Goal: Information Seeking & Learning: Learn about a topic

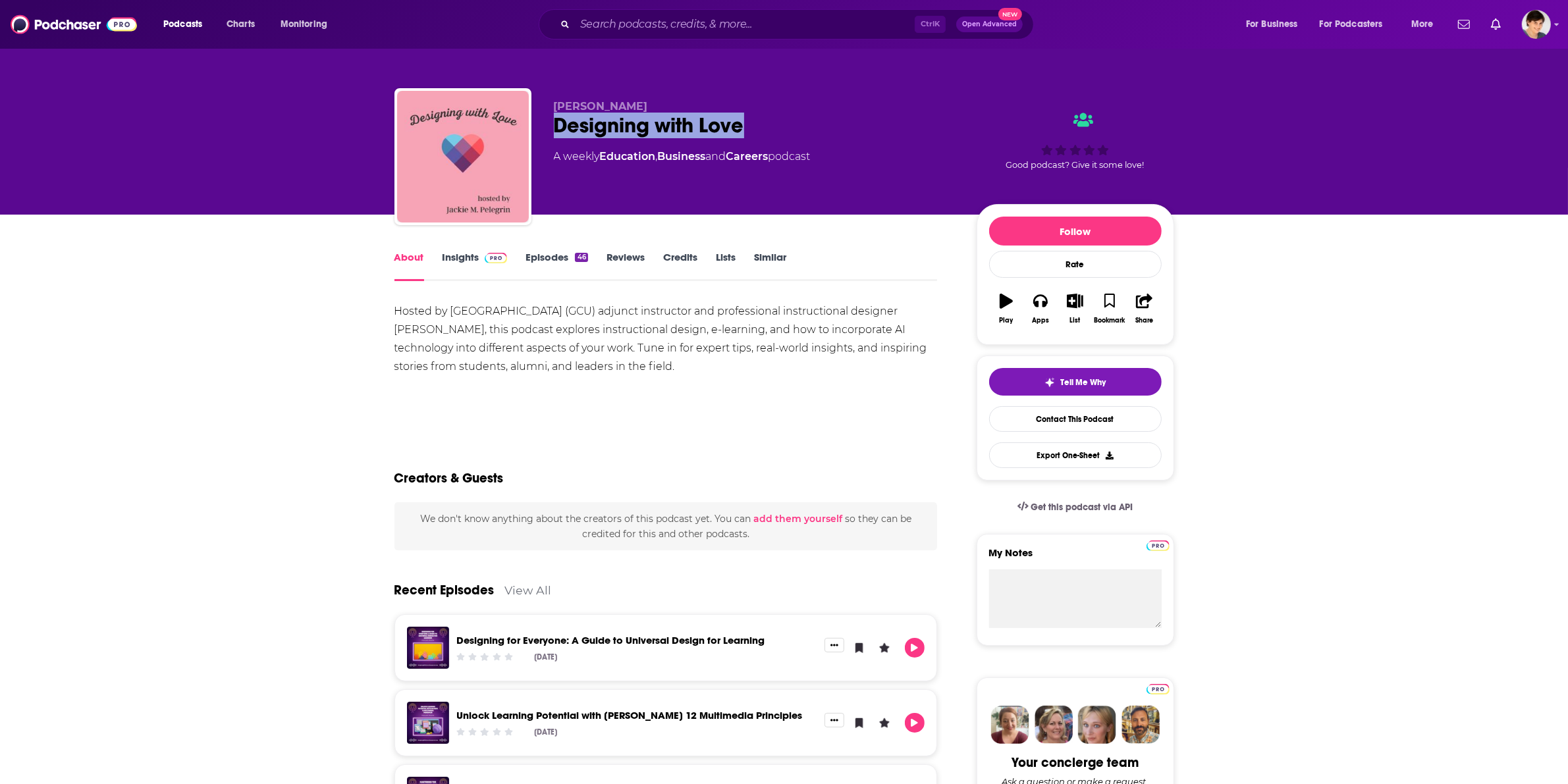
drag, startPoint x: 546, startPoint y: 123, endPoint x: 797, endPoint y: 122, distance: 251.0
click at [797, 122] on div "[PERSON_NAME] Designing with Love A weekly Education , Business and Careers pod…" at bounding box center [784, 159] width 779 height 142
copy h1 "Designing with Love"
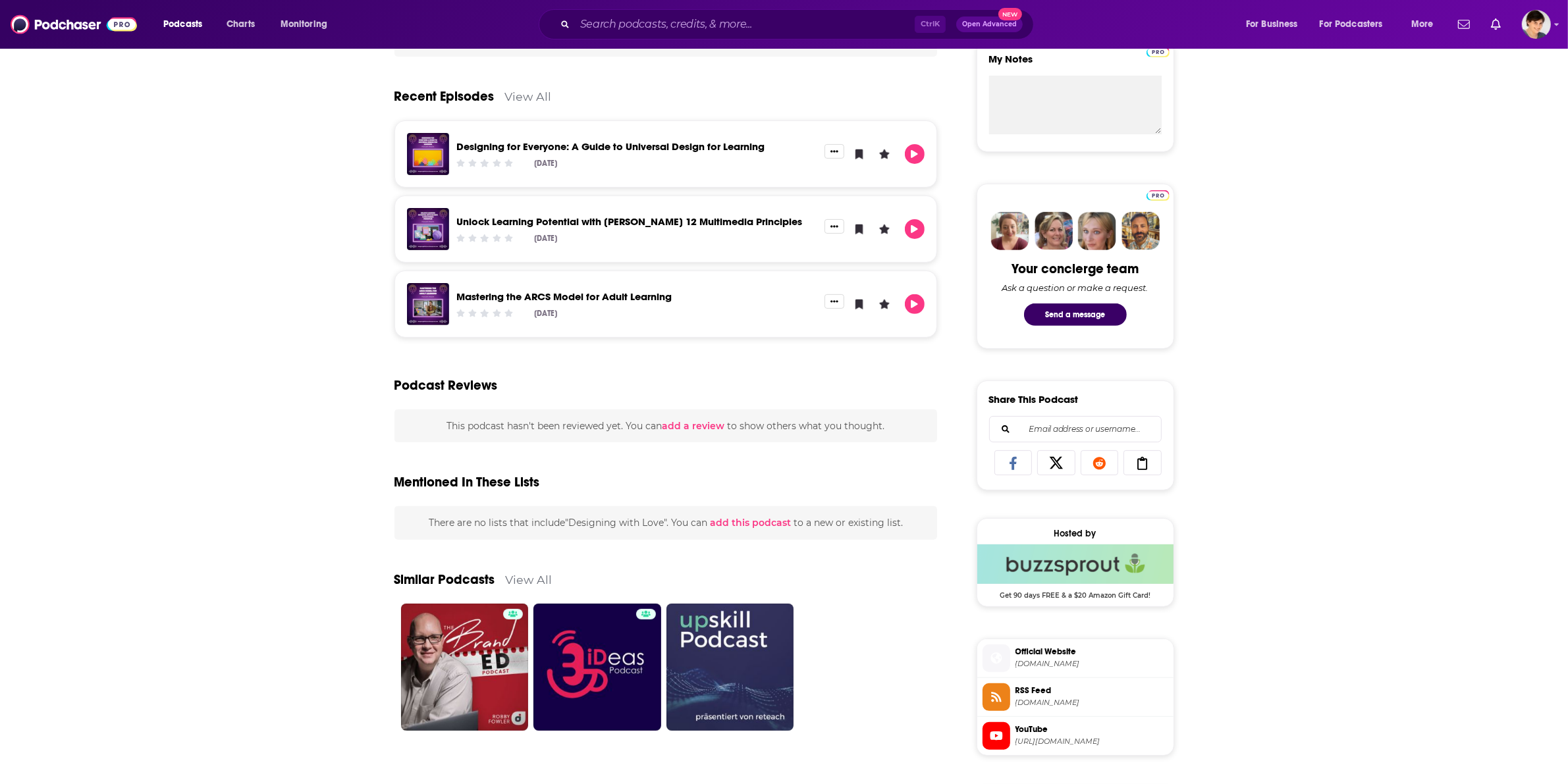
scroll to position [905, 0]
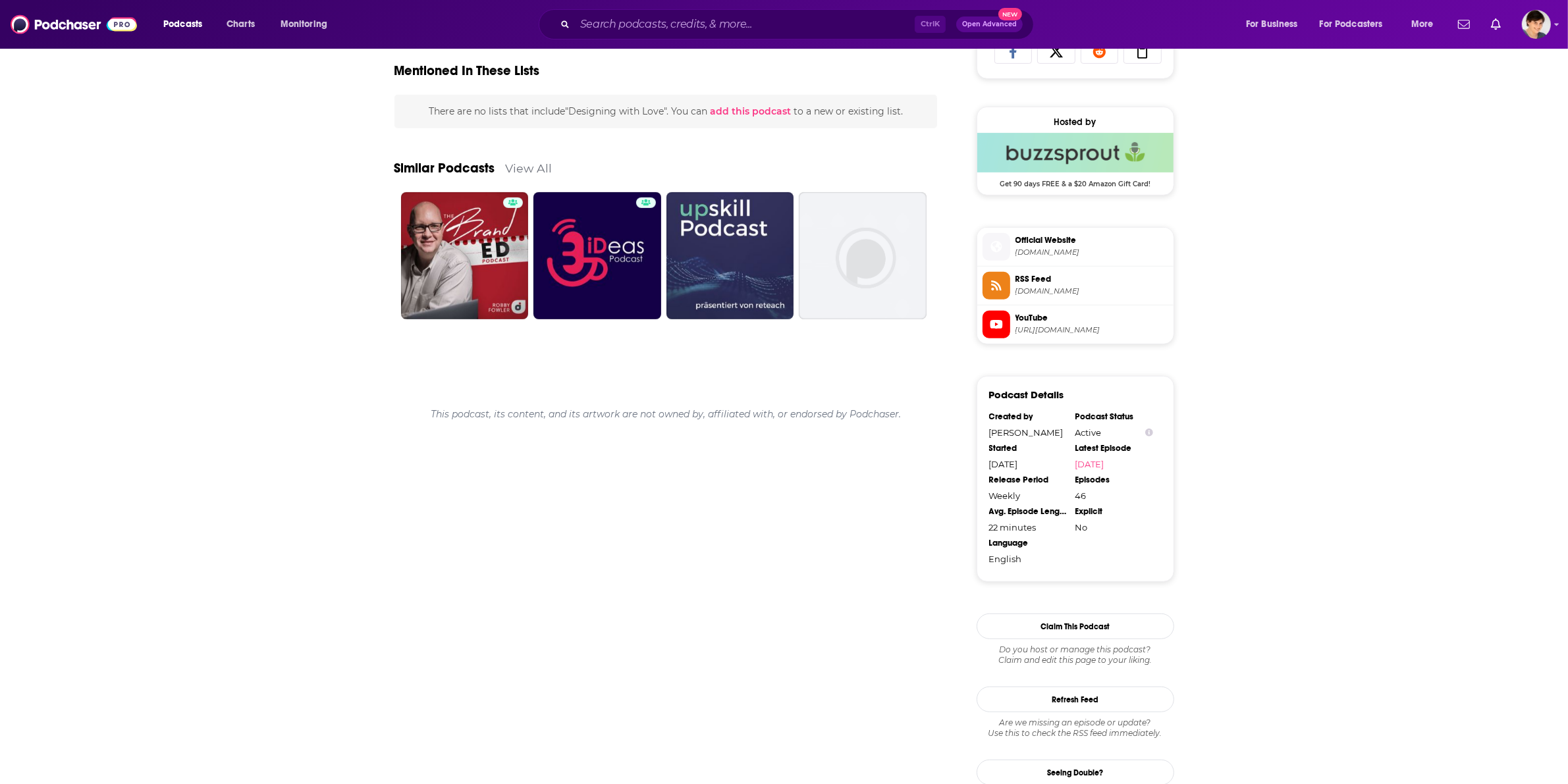
click at [1060, 258] on span "[DOMAIN_NAME]" at bounding box center [1091, 252] width 153 height 10
click at [1043, 336] on span "[URL][DOMAIN_NAME]" at bounding box center [1091, 330] width 153 height 10
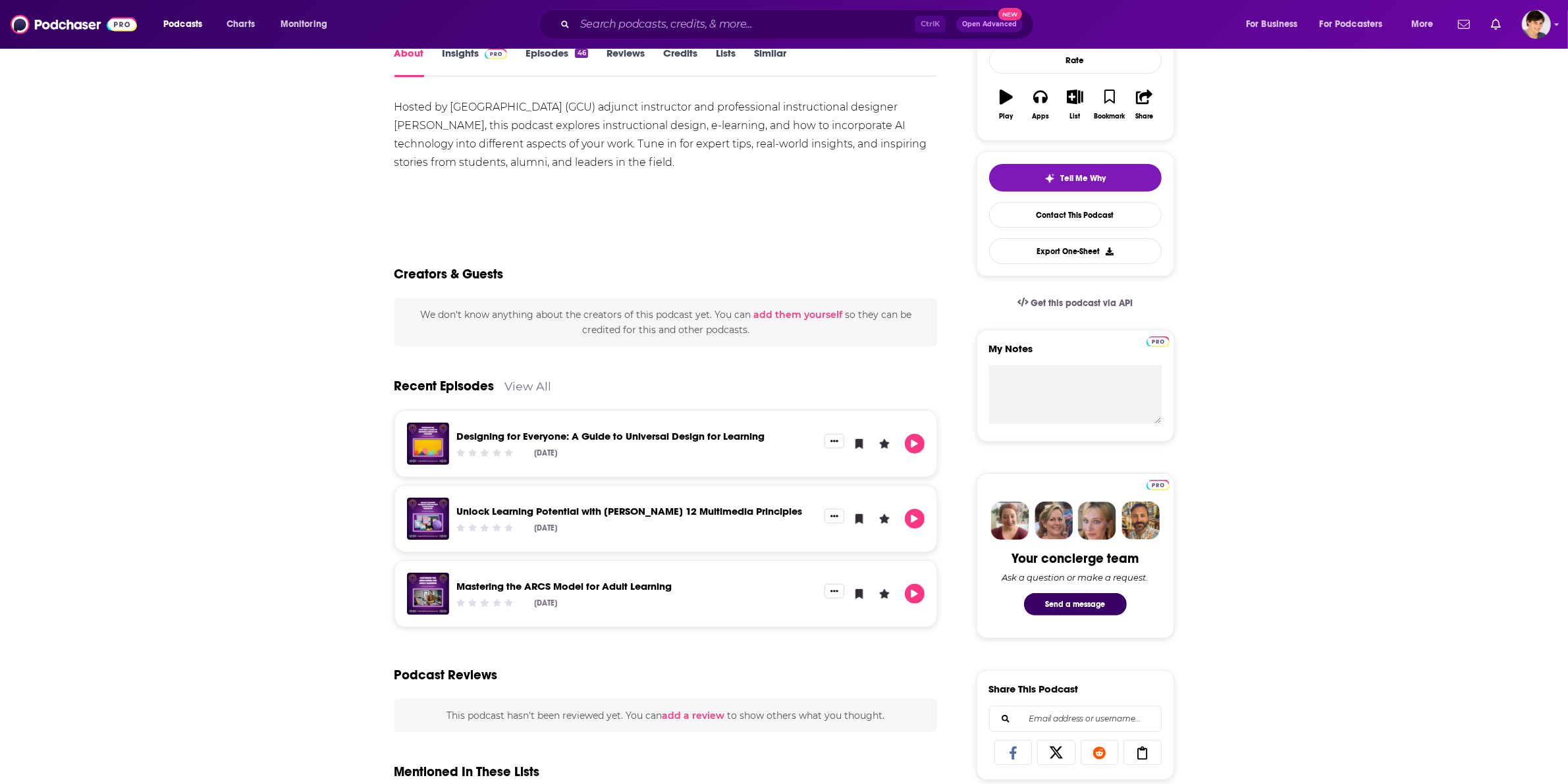
scroll to position [0, 0]
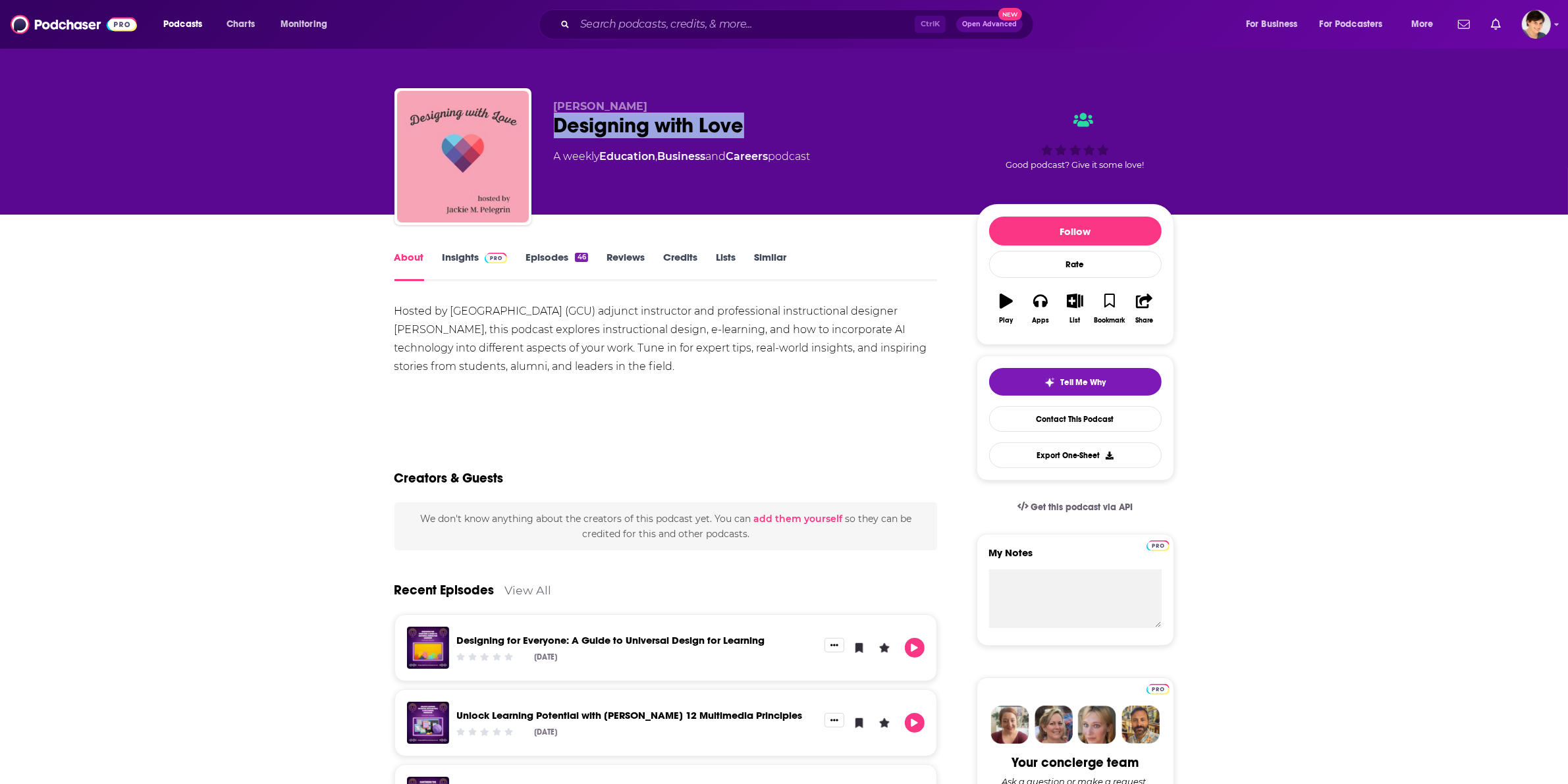
click at [575, 136] on div "Designing with Love" at bounding box center [754, 125] width 401 height 25
drag, startPoint x: 574, startPoint y: 126, endPoint x: 833, endPoint y: 124, distance: 259.0
click at [833, 124] on div "[PERSON_NAME] Designing with Love A weekly Education , Business and Careers pod…" at bounding box center [784, 159] width 779 height 142
copy h1 "Designing with Love"
